Goal: Communication & Community: Answer question/provide support

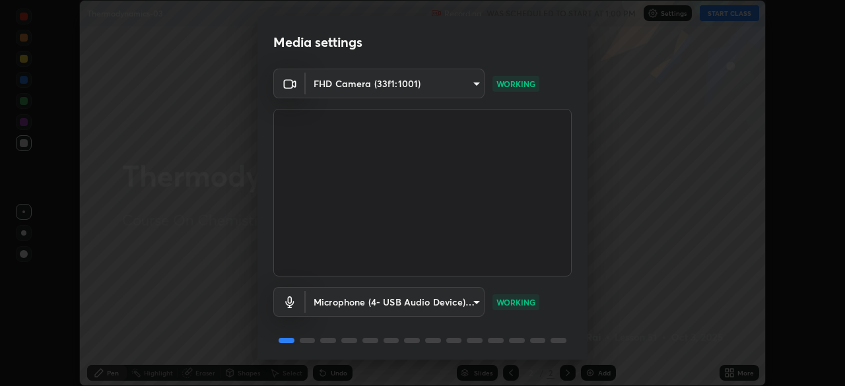
scroll to position [47, 0]
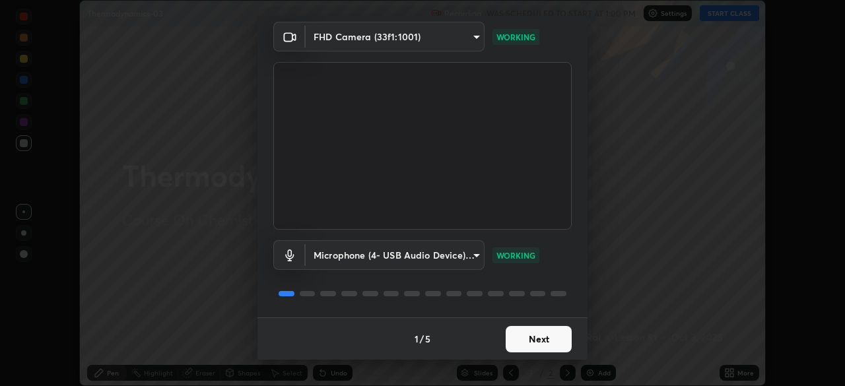
click at [541, 338] on button "Next" at bounding box center [538, 339] width 66 height 26
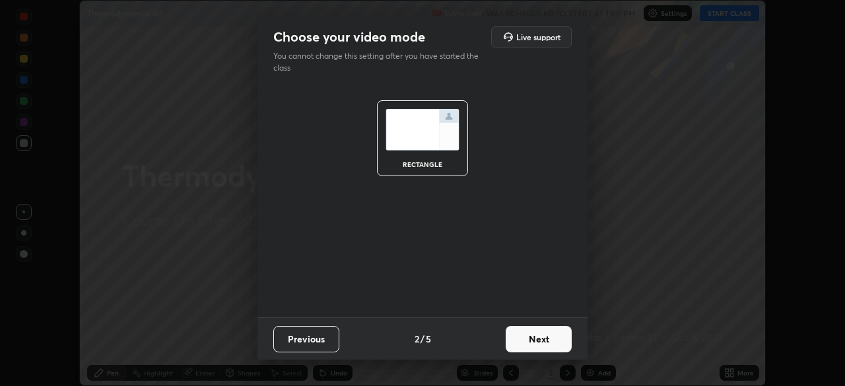
scroll to position [0, 0]
click at [538, 340] on button "Next" at bounding box center [538, 339] width 66 height 26
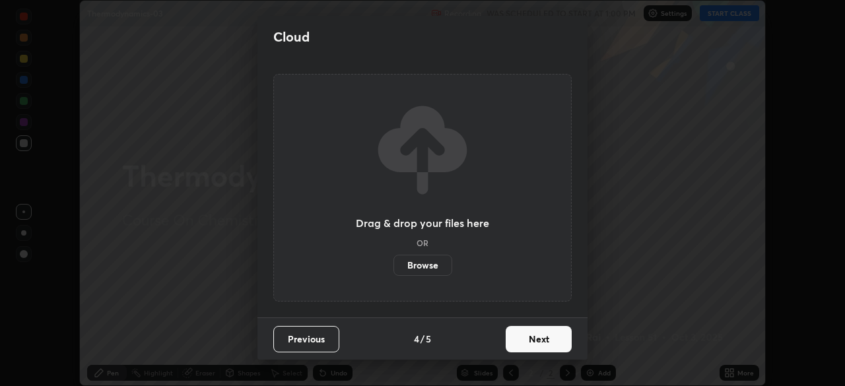
click at [533, 342] on button "Next" at bounding box center [538, 339] width 66 height 26
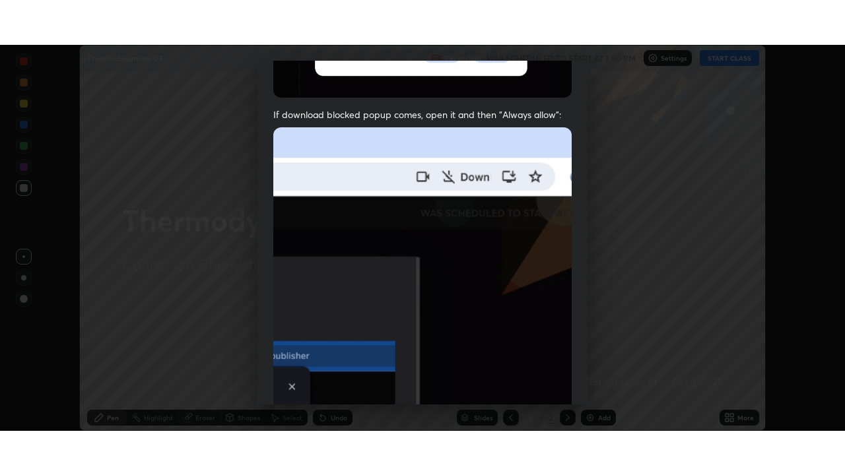
scroll to position [316, 0]
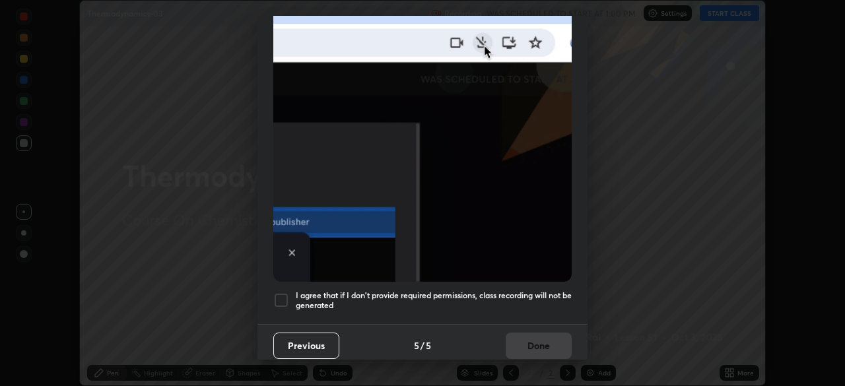
click at [279, 299] on div at bounding box center [281, 300] width 16 height 16
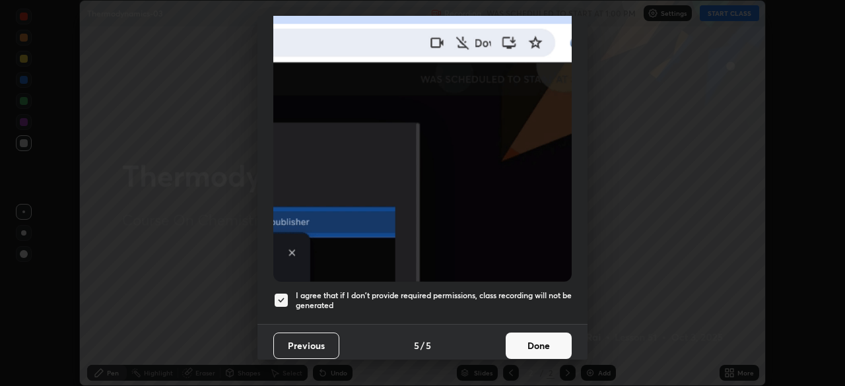
click at [538, 337] on button "Done" at bounding box center [538, 346] width 66 height 26
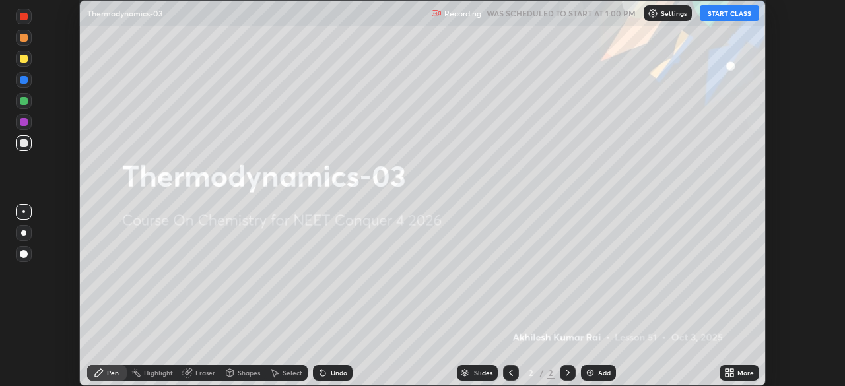
click at [722, 16] on button "START CLASS" at bounding box center [728, 13] width 59 height 16
click at [737, 378] on div "More" at bounding box center [739, 373] width 40 height 16
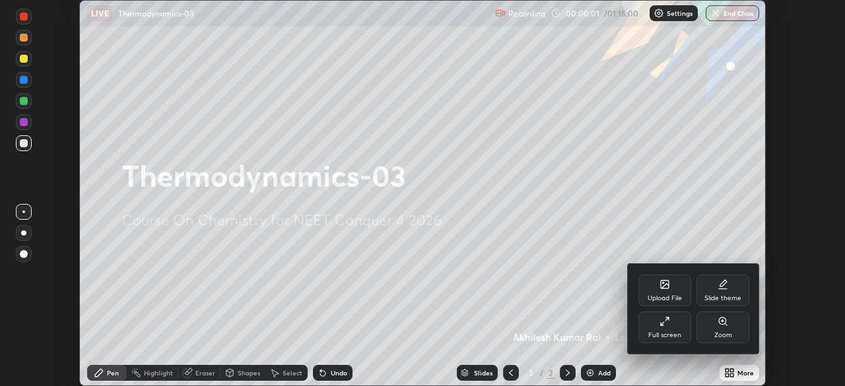
click at [675, 326] on div "Full screen" at bounding box center [664, 327] width 53 height 32
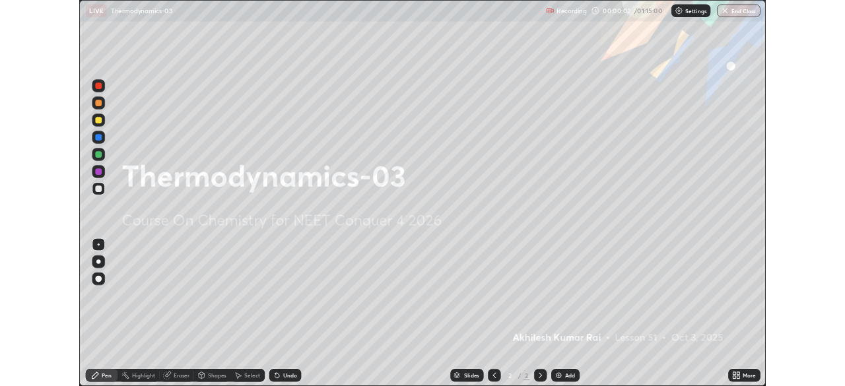
scroll to position [475, 845]
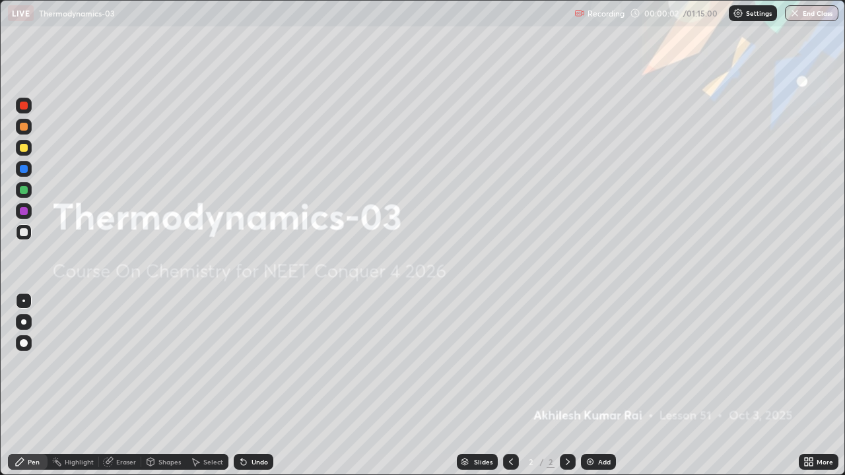
click at [595, 385] on div "Add" at bounding box center [598, 462] width 35 height 16
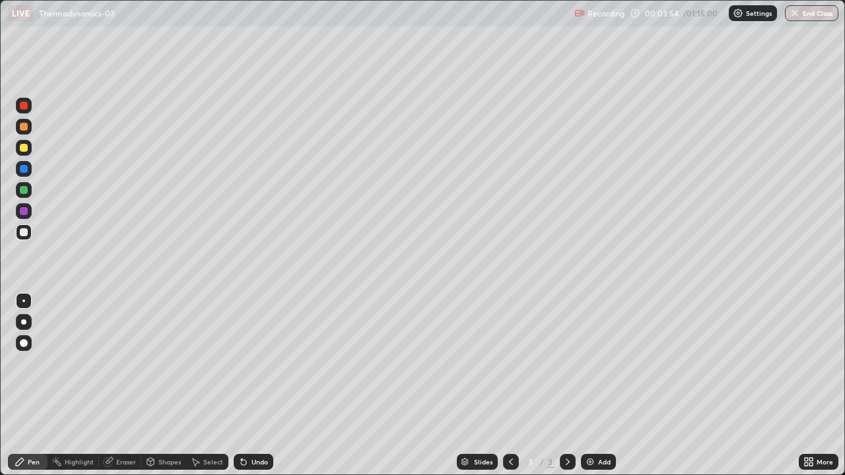
click at [30, 153] on div at bounding box center [24, 148] width 16 height 16
click at [24, 143] on div at bounding box center [24, 148] width 16 height 16
click at [593, 385] on div "Add" at bounding box center [598, 462] width 35 height 16
click at [588, 385] on img at bounding box center [590, 462] width 11 height 11
click at [124, 385] on div "Eraser" at bounding box center [126, 462] width 20 height 7
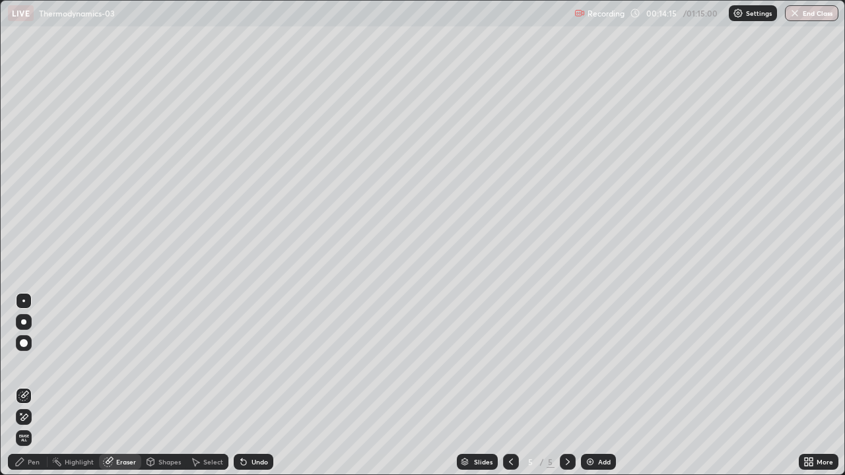
click at [31, 385] on div "Pen" at bounding box center [34, 462] width 12 height 7
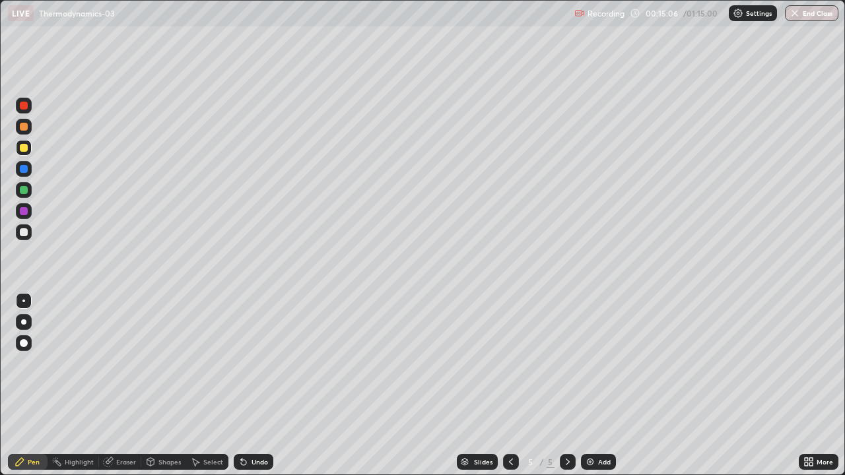
click at [28, 238] on div at bounding box center [24, 232] width 16 height 16
click at [600, 385] on div "Add" at bounding box center [598, 462] width 35 height 16
click at [25, 152] on div at bounding box center [24, 148] width 16 height 16
click at [589, 385] on img at bounding box center [590, 462] width 11 height 11
click at [25, 232] on div at bounding box center [24, 232] width 8 height 8
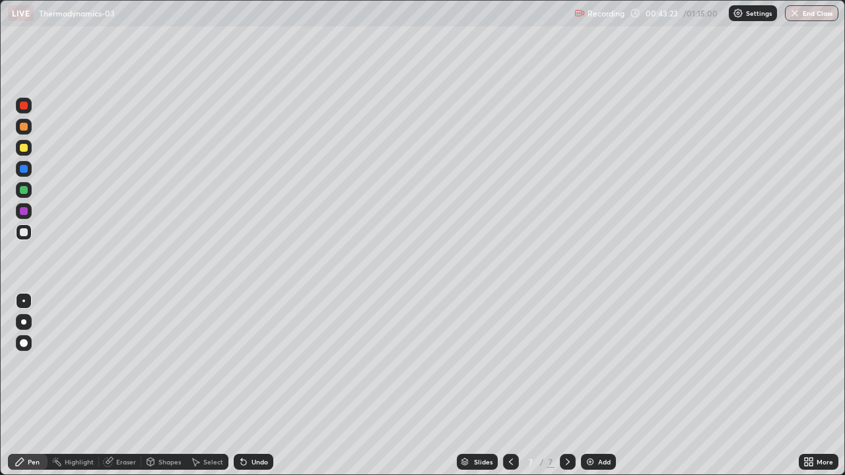
click at [604, 385] on div "Add" at bounding box center [604, 462] width 13 height 7
click at [591, 385] on img at bounding box center [590, 462] width 11 height 11
click at [507, 385] on icon at bounding box center [510, 462] width 11 height 11
click at [566, 385] on icon at bounding box center [567, 462] width 11 height 11
click at [593, 385] on img at bounding box center [590, 462] width 11 height 11
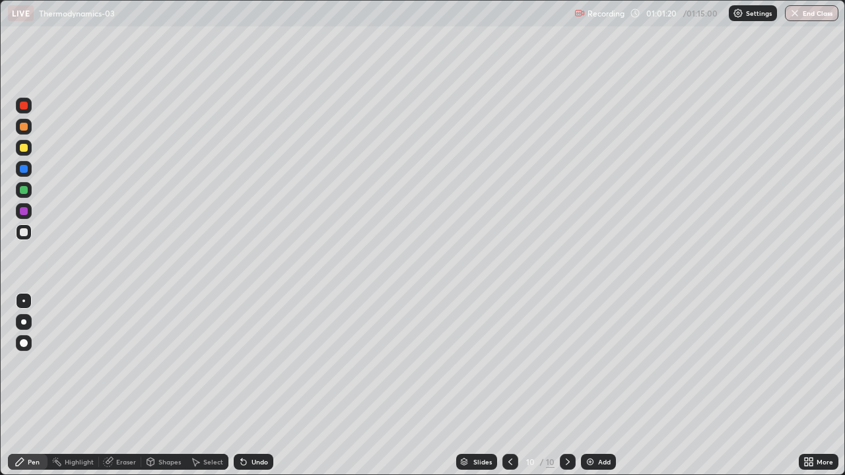
click at [126, 385] on div "Eraser" at bounding box center [126, 462] width 20 height 7
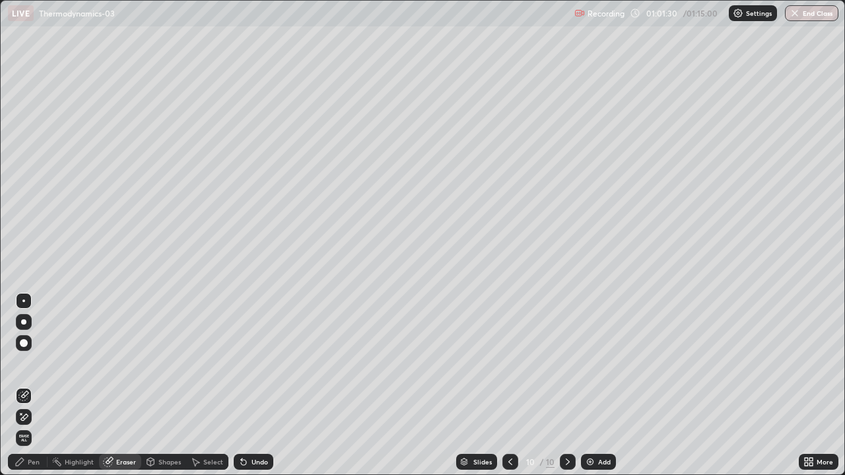
click at [29, 385] on div "Pen" at bounding box center [28, 462] width 40 height 16
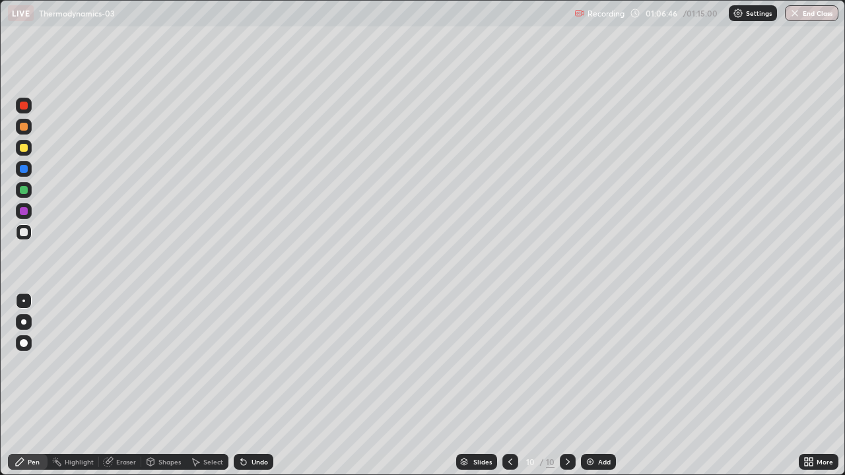
click at [821, 18] on button "End Class" at bounding box center [811, 13] width 53 height 16
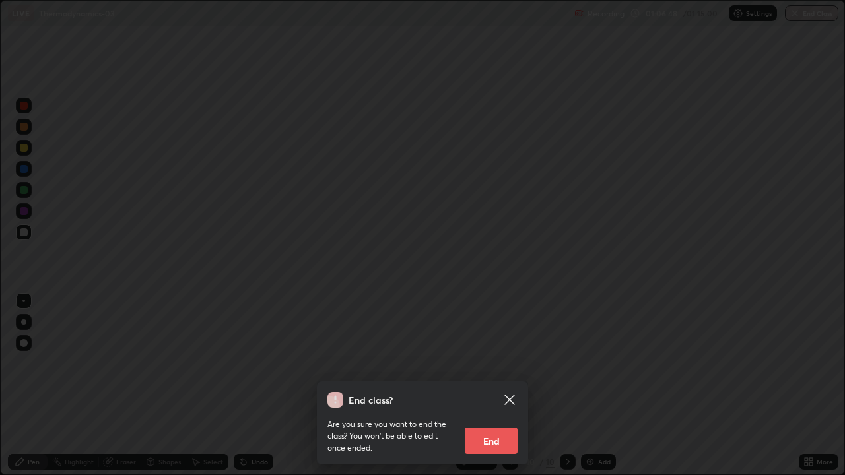
click at [503, 385] on button "End" at bounding box center [491, 441] width 53 height 26
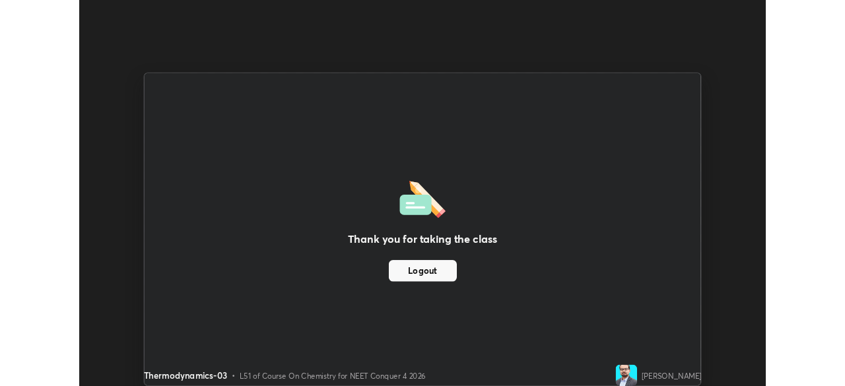
scroll to position [65596, 65138]
